Goal: Information Seeking & Learning: Learn about a topic

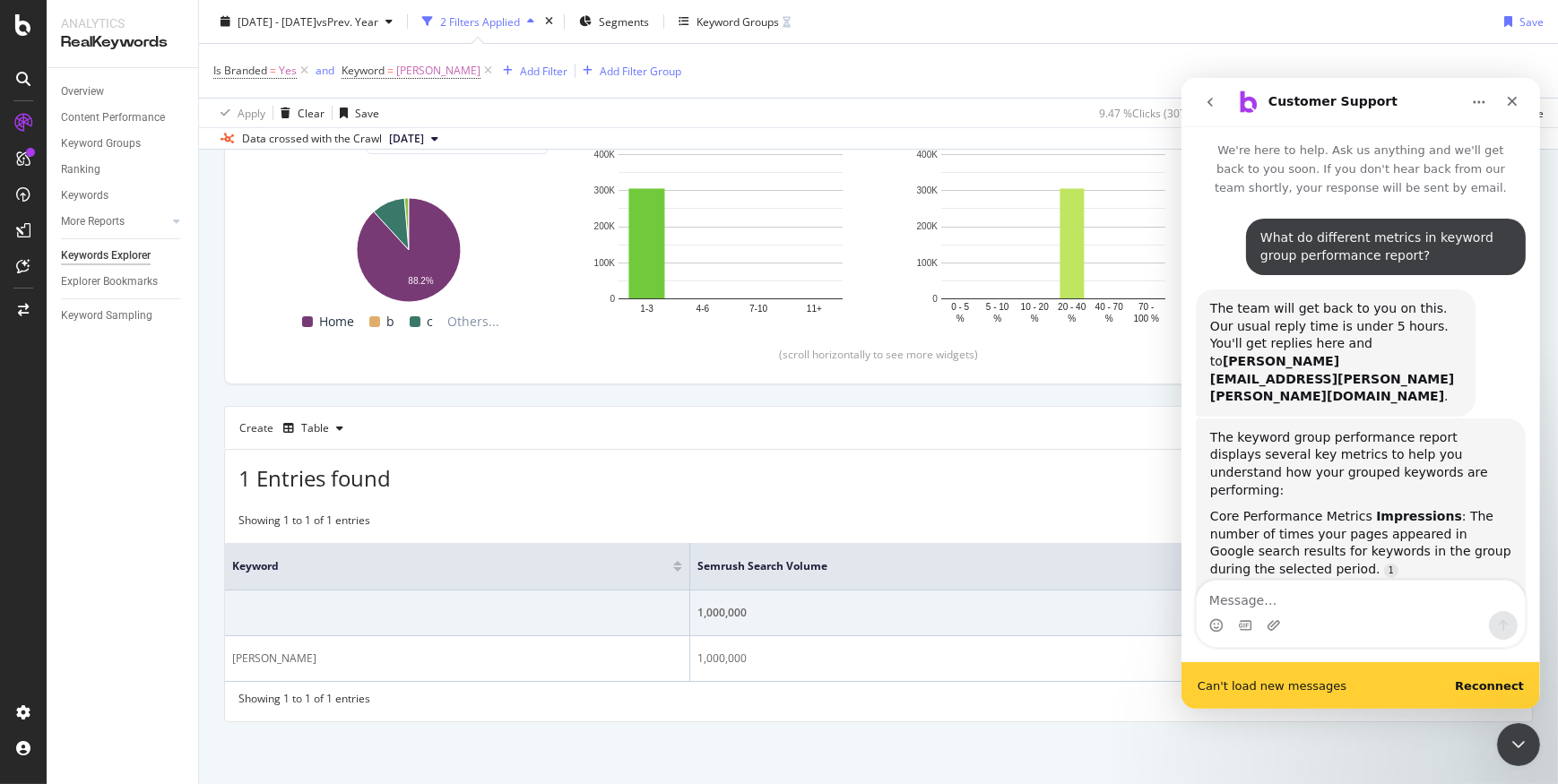
scroll to position [2, 0]
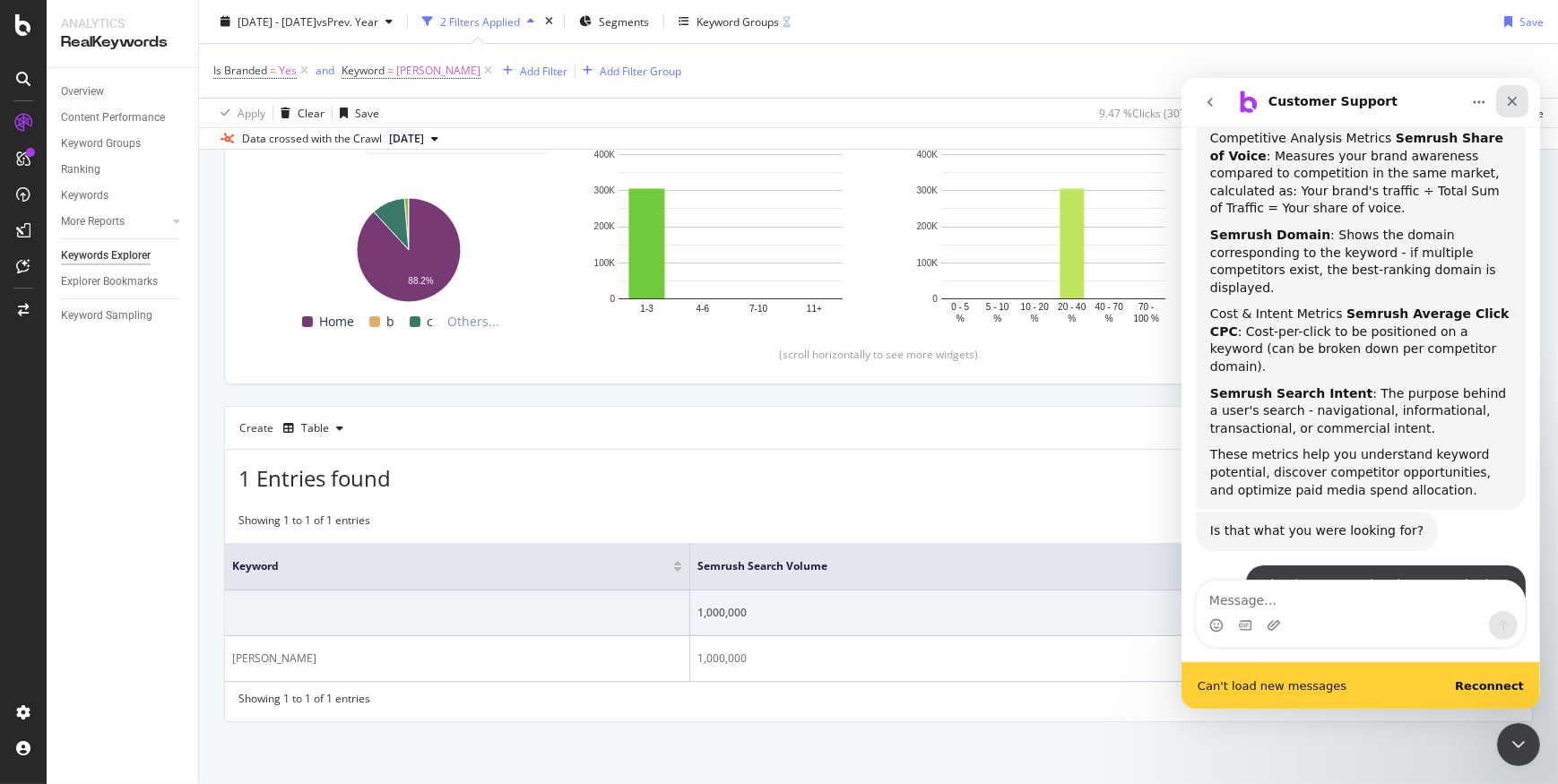
drag, startPoint x: 1509, startPoint y: 100, endPoint x: 2690, endPoint y: 177, distance: 1183.5
click at [1509, 100] on icon "Close" at bounding box center [1511, 99] width 14 height 14
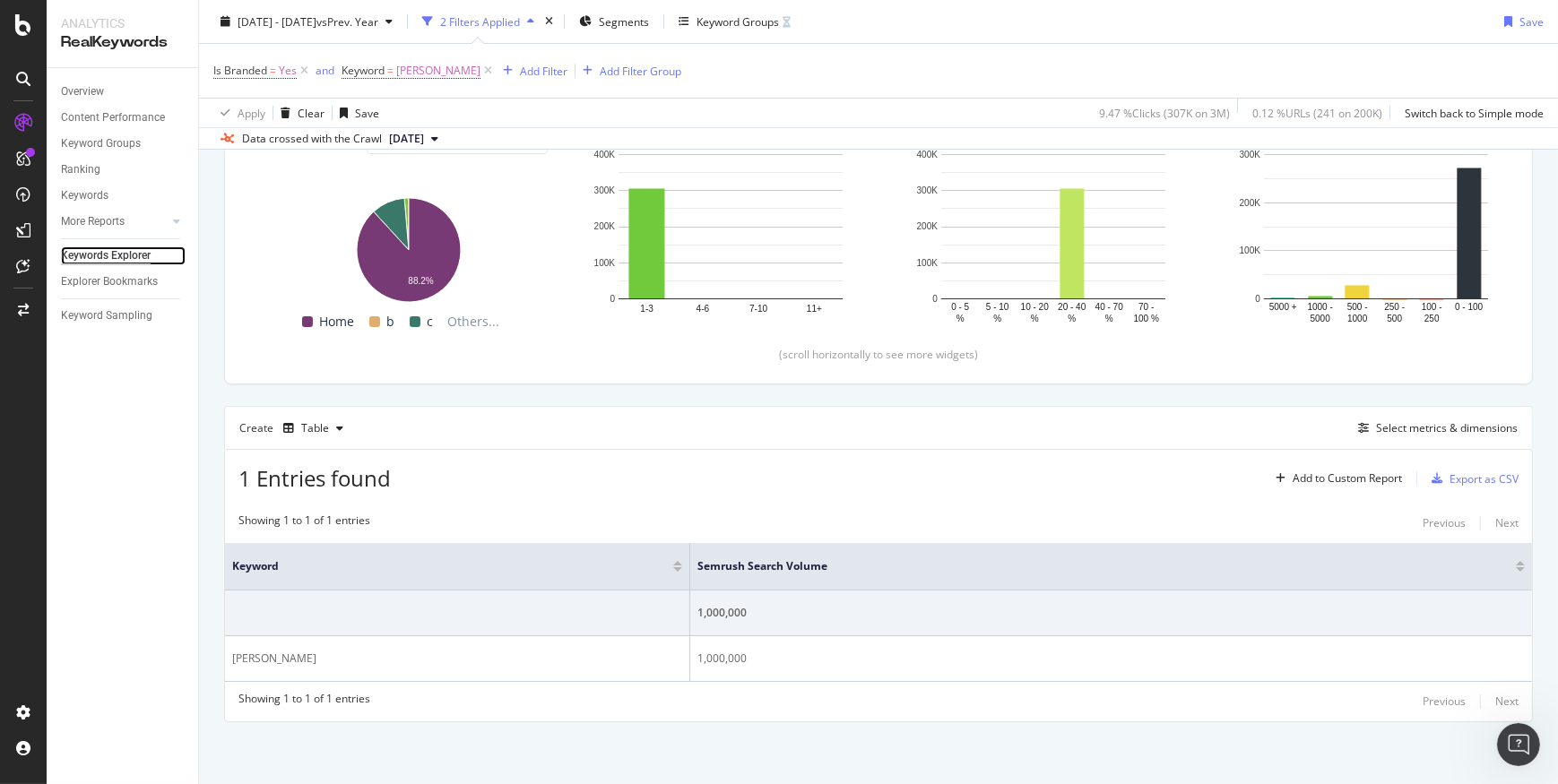
click at [132, 258] on div "Keywords Explorer" at bounding box center [106, 256] width 90 height 19
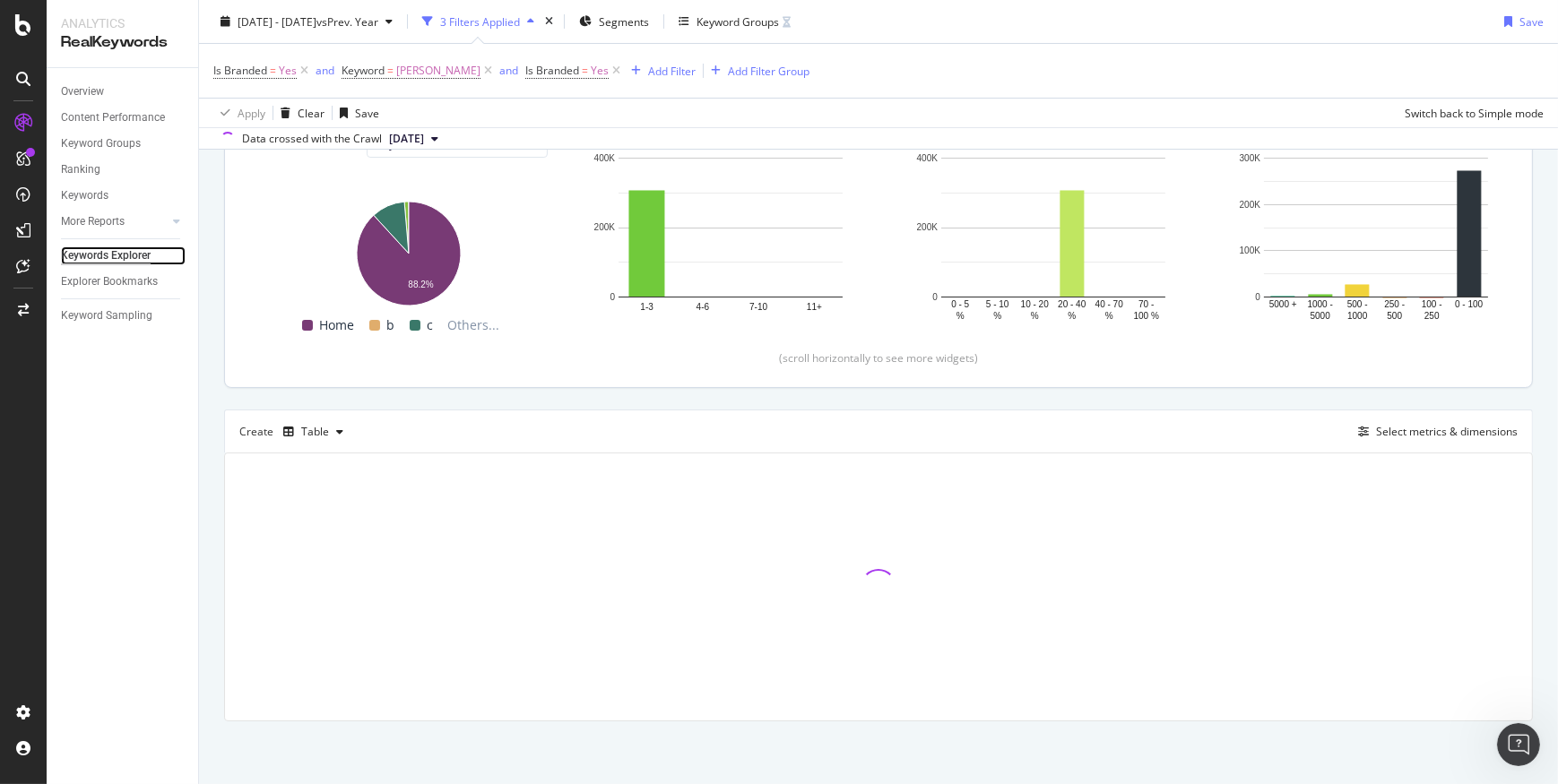
scroll to position [7154, 0]
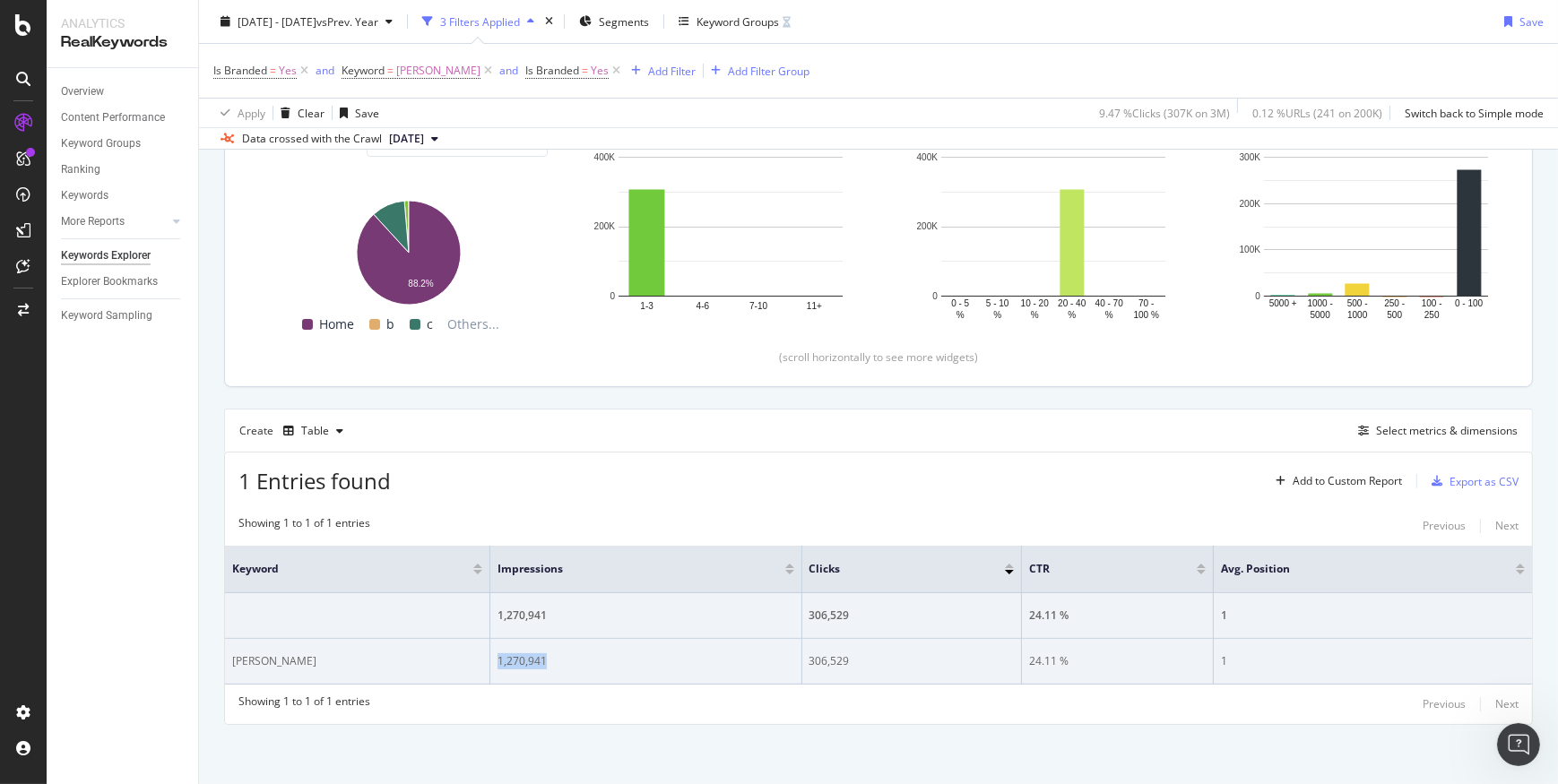
drag, startPoint x: 493, startPoint y: 655, endPoint x: 581, endPoint y: 654, distance: 88.0
click at [581, 654] on div "1,270,941" at bounding box center [644, 661] width 295 height 16
drag, startPoint x: 581, startPoint y: 654, endPoint x: 781, endPoint y: 644, distance: 200.2
click at [782, 645] on td "1,270,941" at bounding box center [646, 662] width 311 height 46
click at [344, 645] on td "[PERSON_NAME]" at bounding box center [357, 662] width 265 height 46
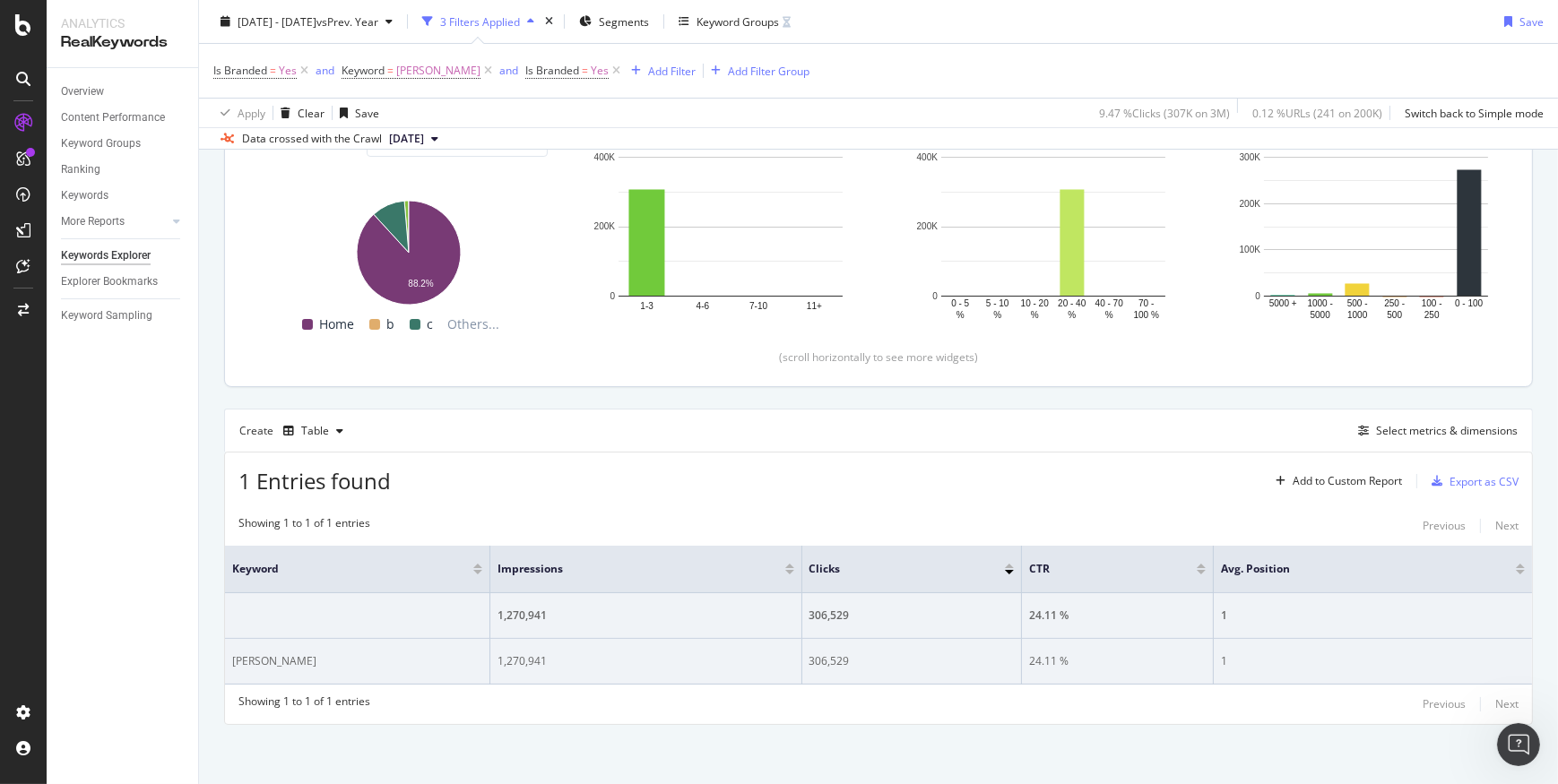
click at [251, 662] on div "[PERSON_NAME]" at bounding box center [357, 661] width 250 height 16
drag, startPoint x: 251, startPoint y: 662, endPoint x: 518, endPoint y: 655, distance: 267.1
click at [518, 656] on div "1,270,941" at bounding box center [644, 661] width 295 height 16
click at [755, 643] on td "1,270,941" at bounding box center [646, 662] width 311 height 46
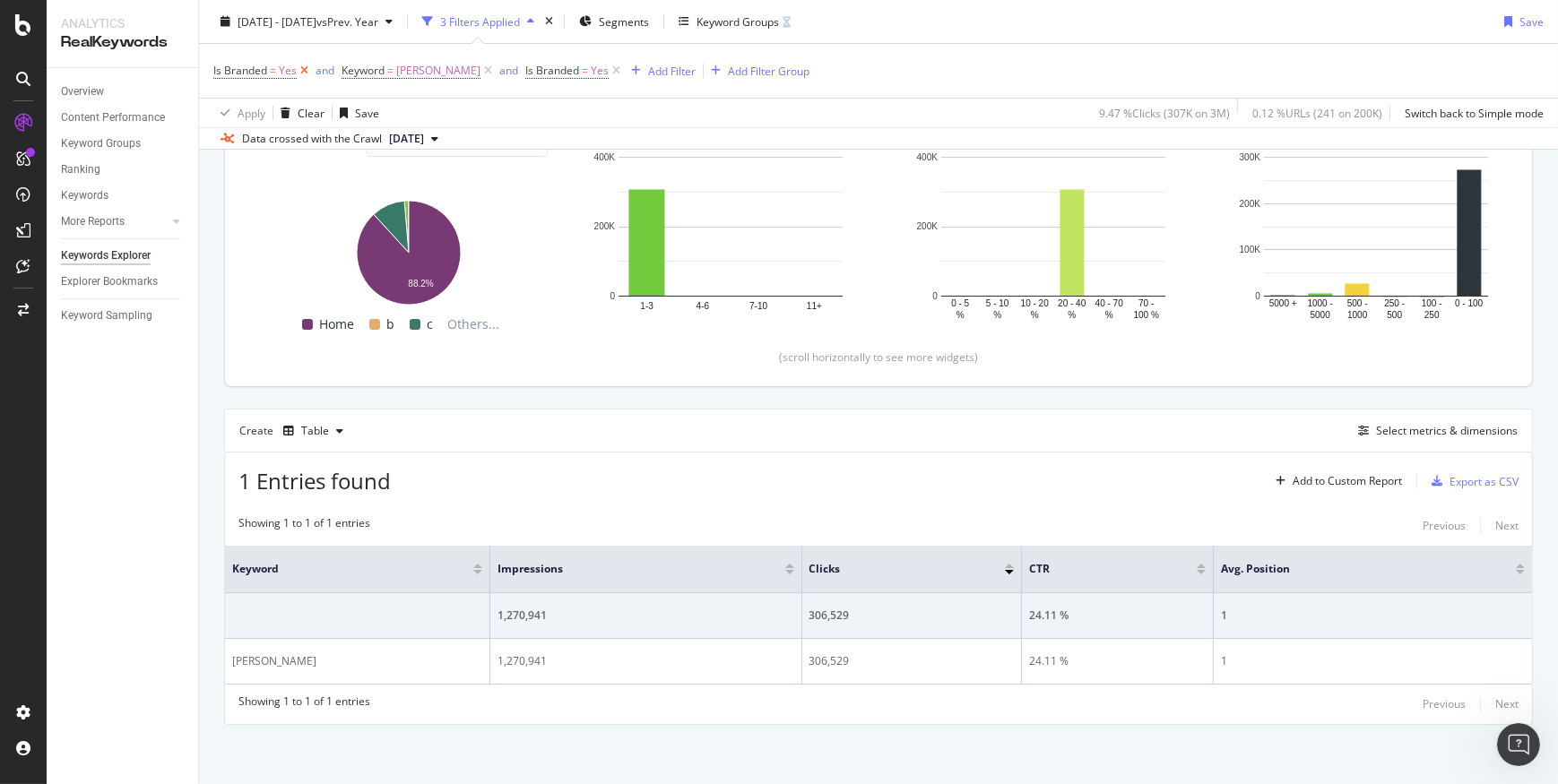
click at [304, 69] on icon at bounding box center [304, 70] width 15 height 18
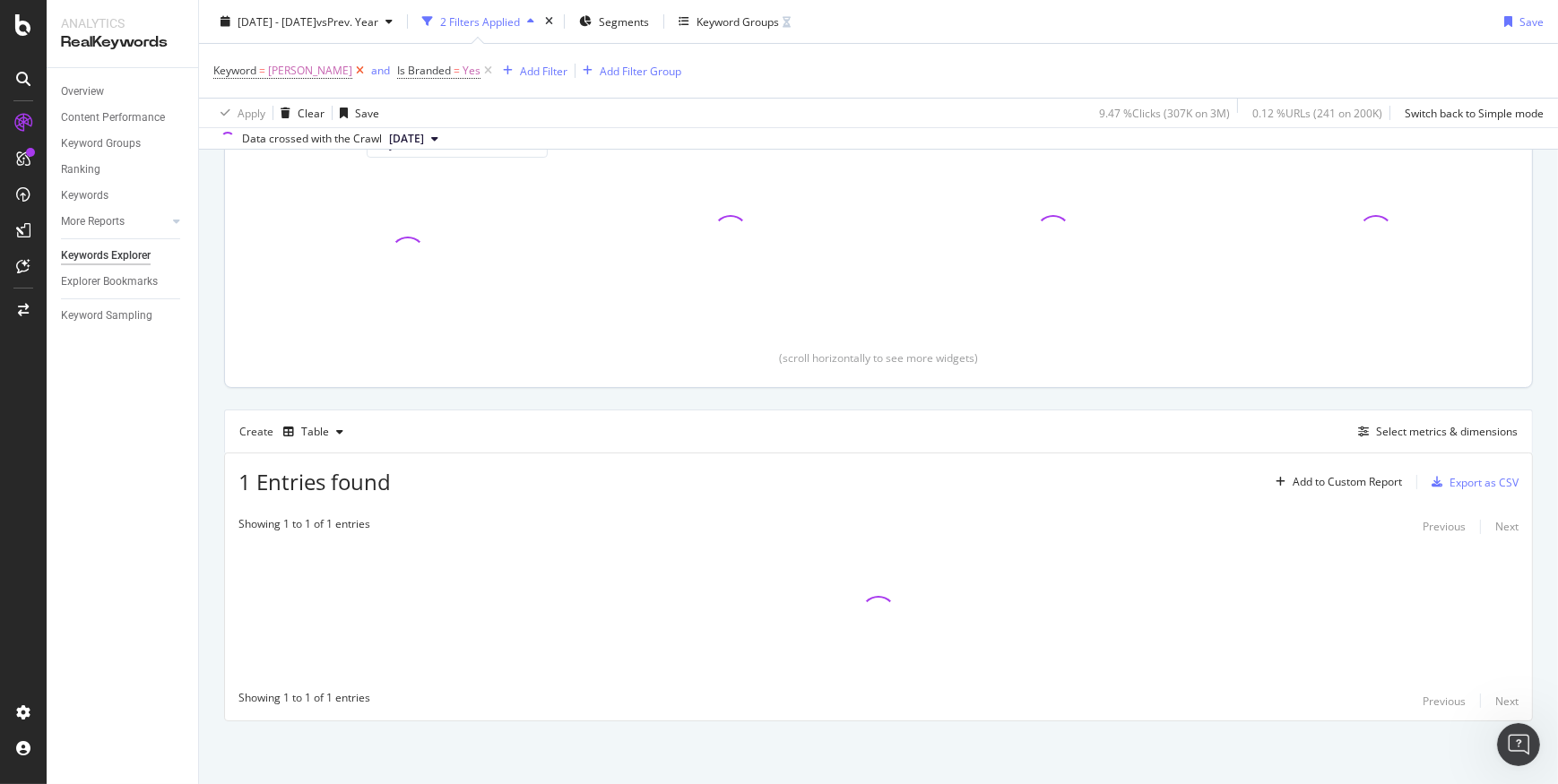
click at [353, 71] on icon at bounding box center [360, 70] width 15 height 18
click at [301, 71] on icon at bounding box center [304, 70] width 15 height 18
click at [257, 64] on div "Add Filter" at bounding box center [261, 69] width 48 height 15
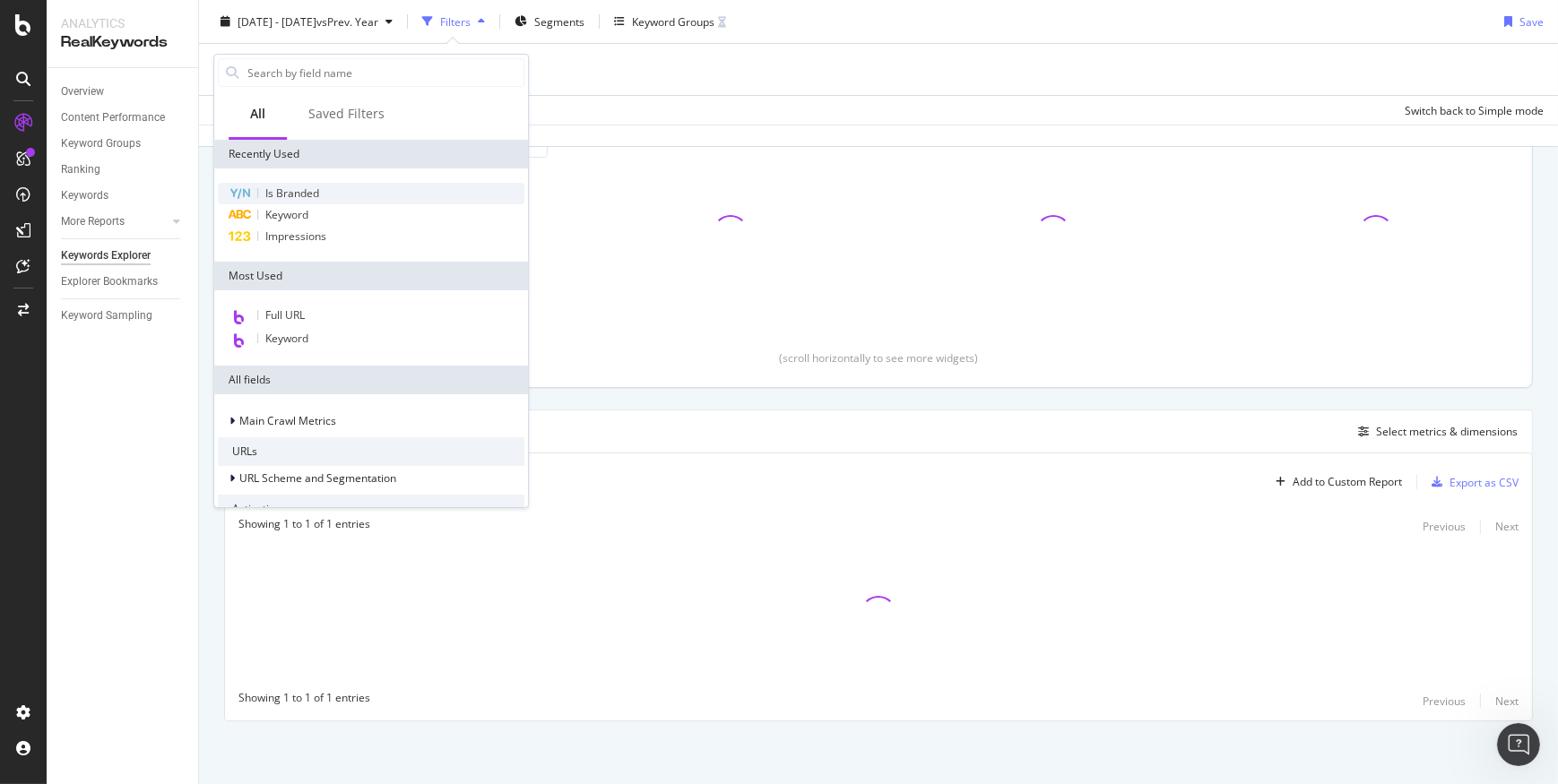
click at [338, 188] on div "Is Branded" at bounding box center [371, 193] width 307 height 22
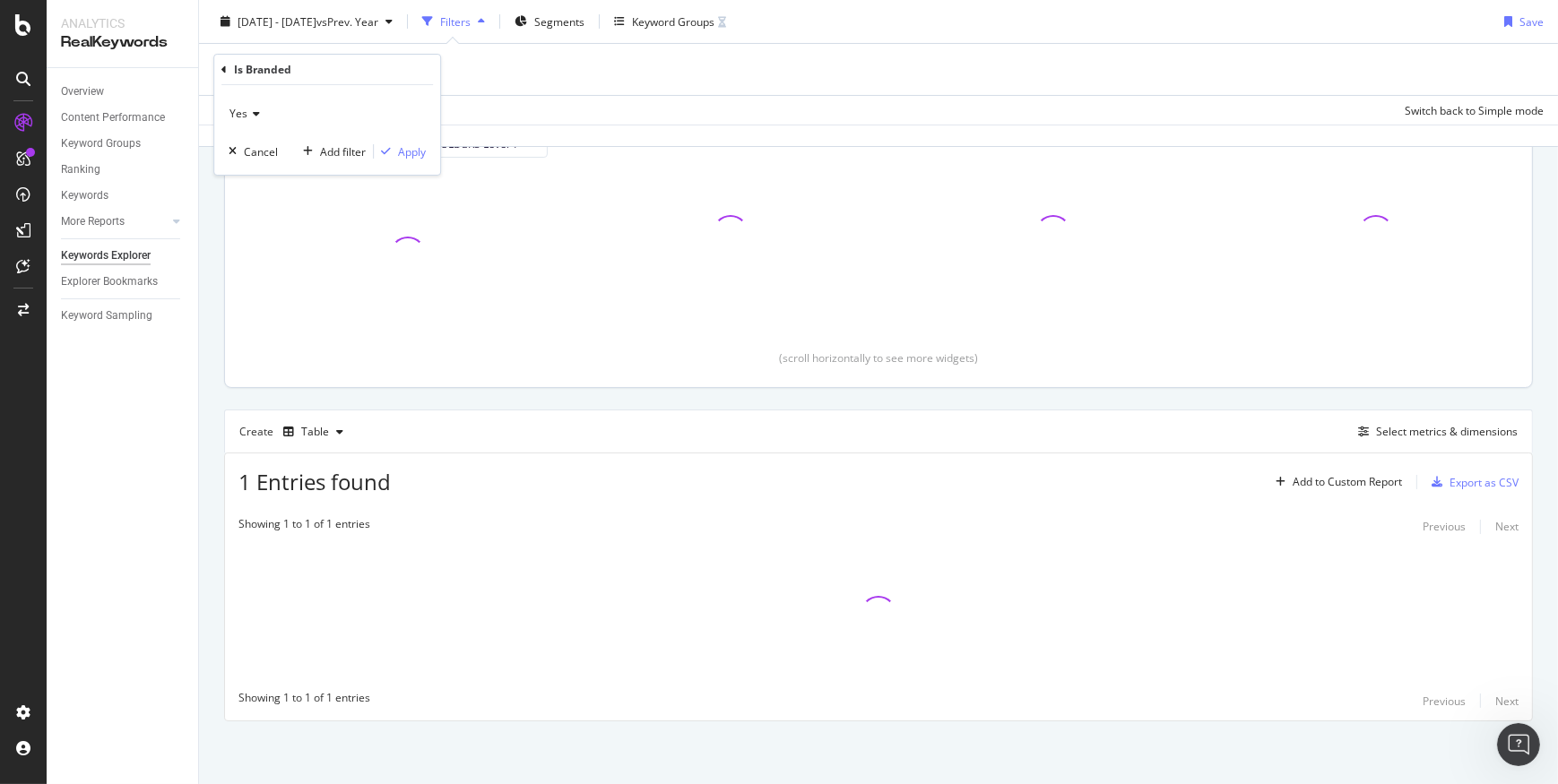
click at [242, 115] on span "Yes" at bounding box center [238, 113] width 18 height 15
click at [254, 172] on div "No" at bounding box center [329, 173] width 192 height 23
click at [552, 111] on div "Apply Clear Save Switch back to Simple mode" at bounding box center [878, 110] width 1359 height 30
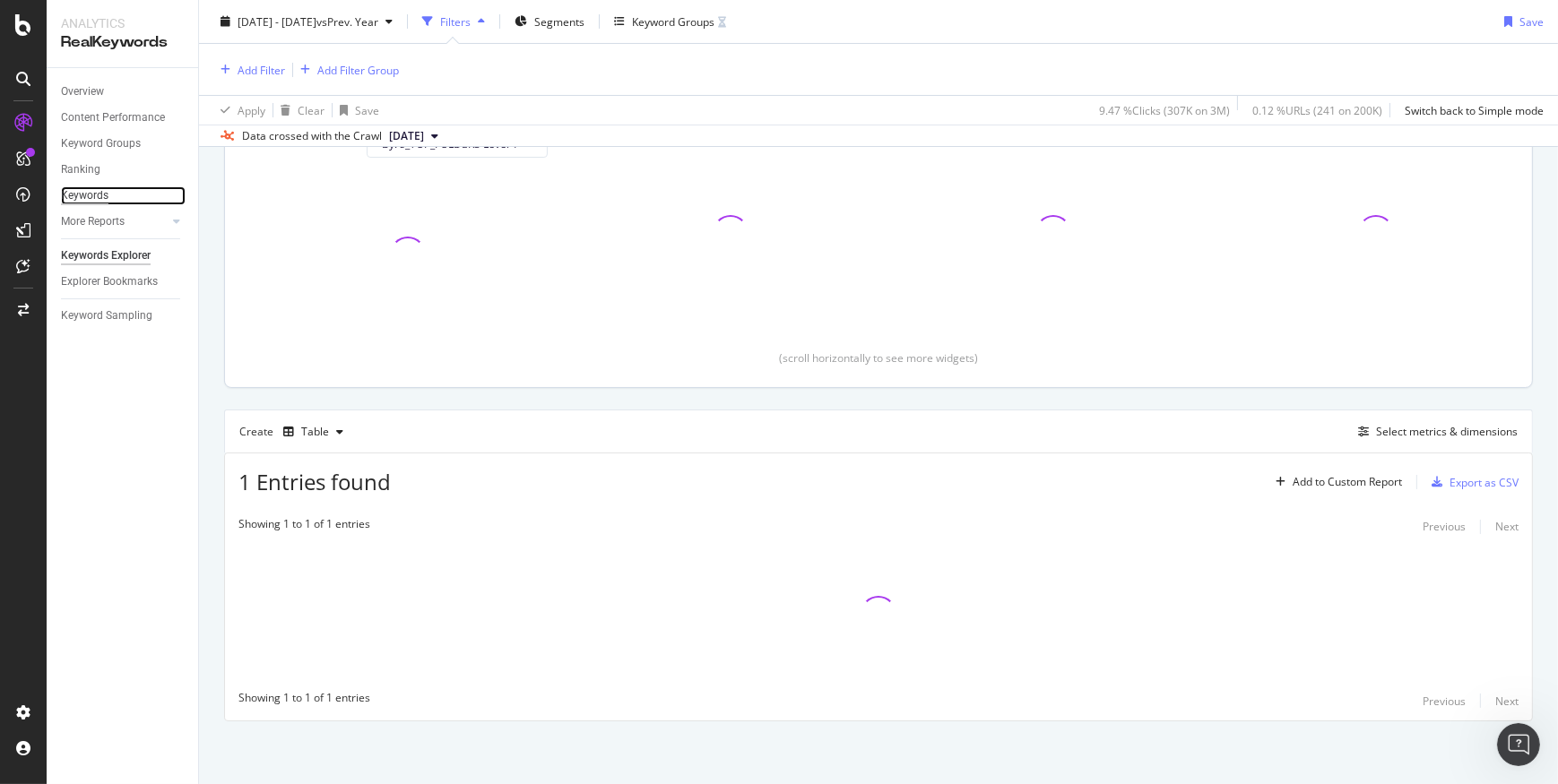
click at [83, 191] on div "Keywords" at bounding box center [84, 196] width 48 height 19
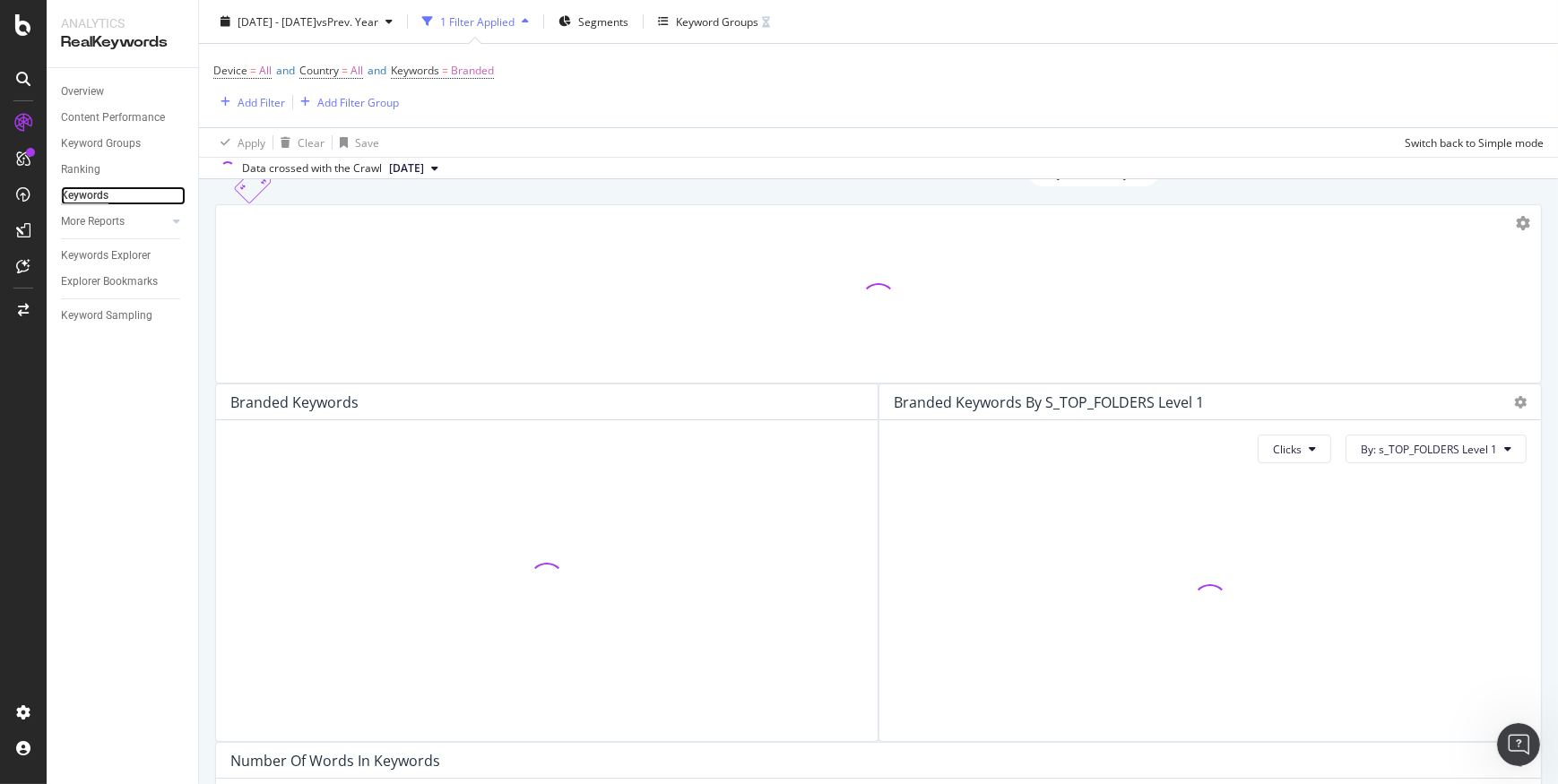
scroll to position [63, 0]
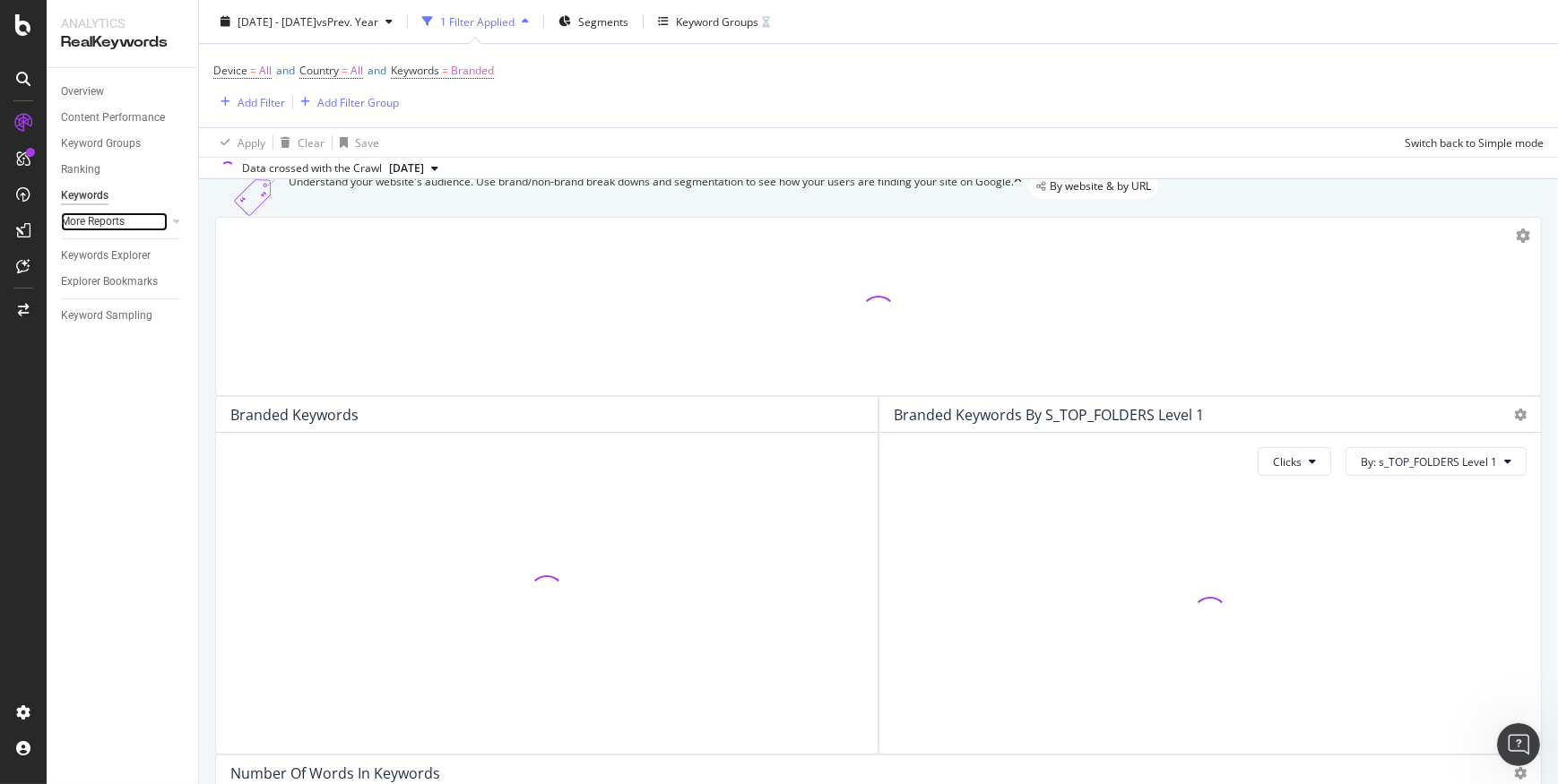
drag, startPoint x: 144, startPoint y: 225, endPoint x: 166, endPoint y: 220, distance: 22.6
click at [145, 225] on link "More Reports" at bounding box center [114, 222] width 107 height 19
click at [166, 220] on div at bounding box center [159, 221] width 18 height 18
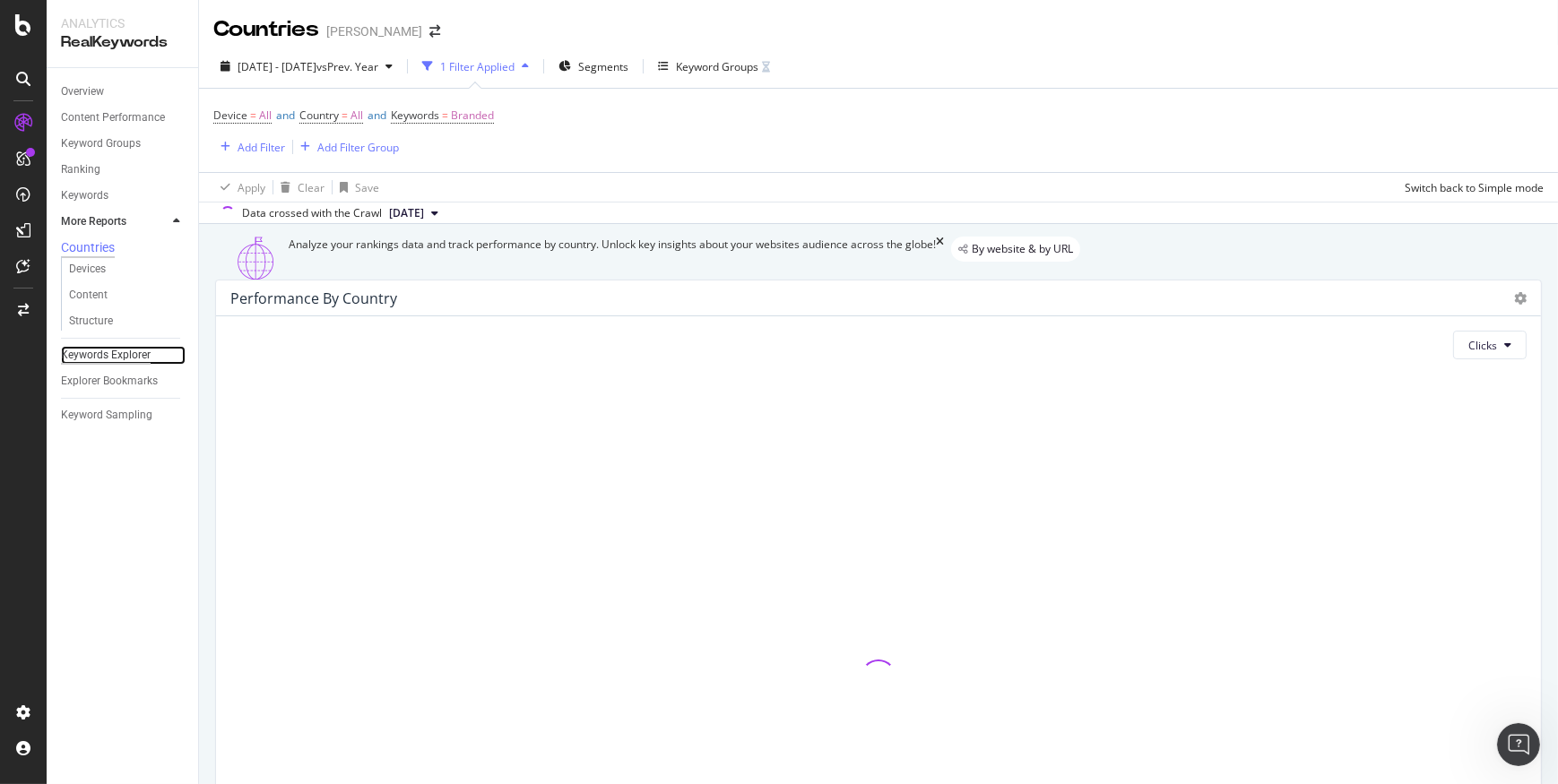
click at [140, 365] on div "Keywords Explorer" at bounding box center [106, 355] width 90 height 19
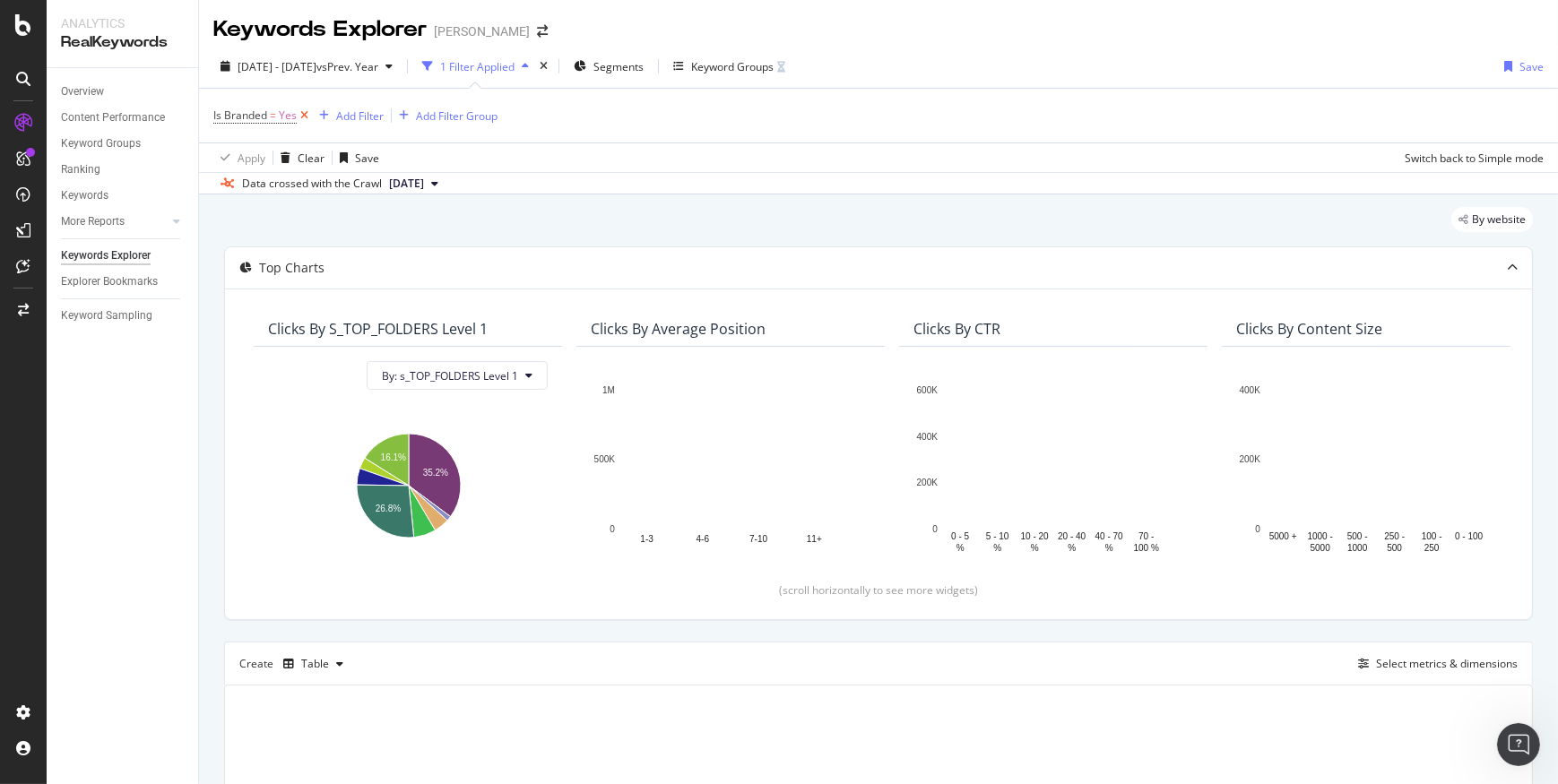
click at [299, 113] on icon at bounding box center [304, 115] width 15 height 18
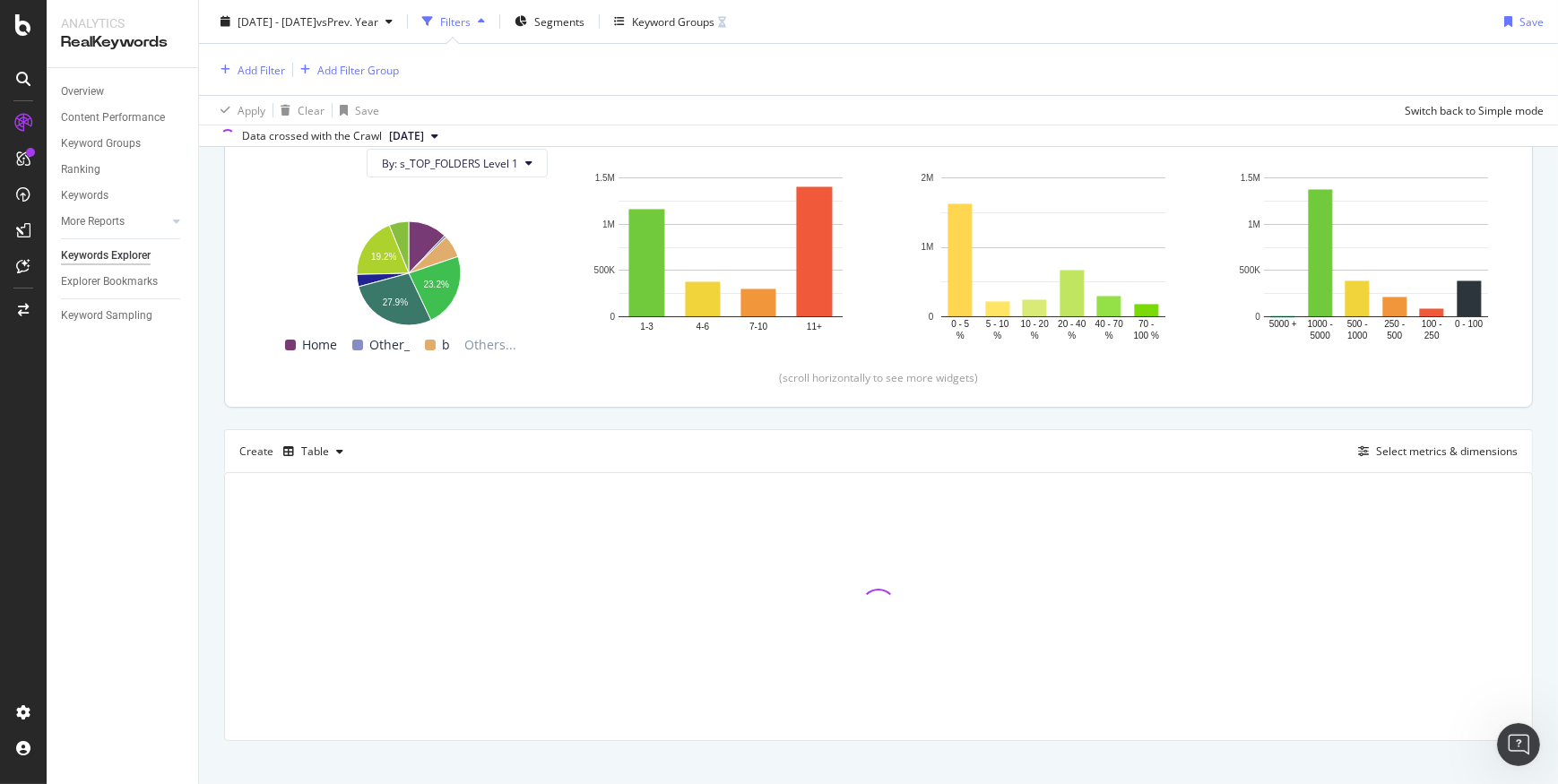
scroll to position [230, 0]
